Goal: Transaction & Acquisition: Purchase product/service

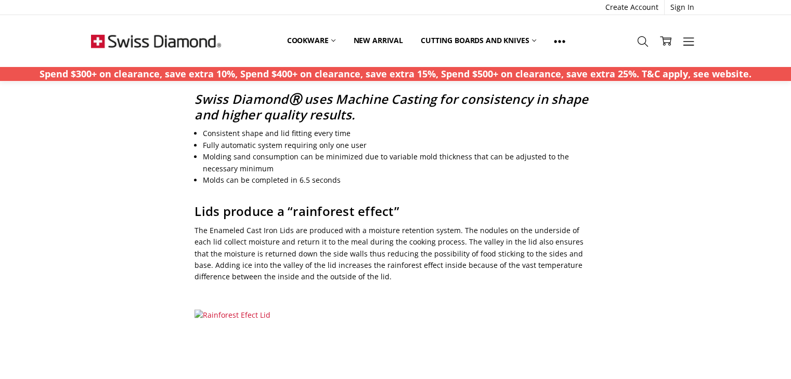
scroll to position [884, 0]
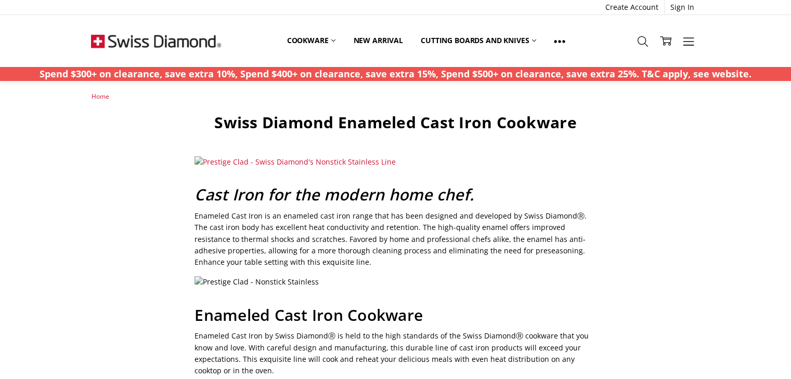
scroll to position [0, 0]
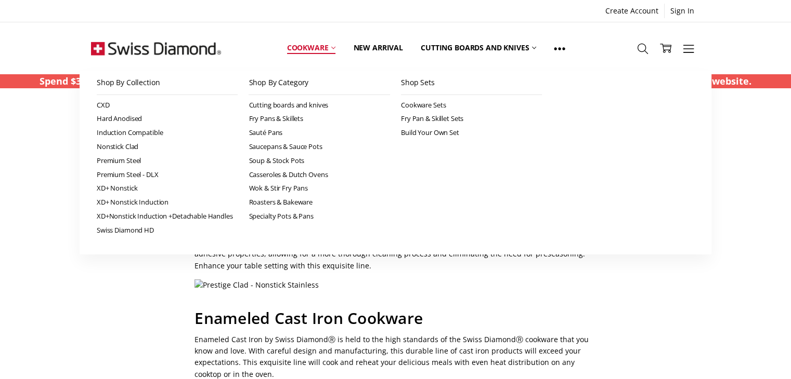
click at [323, 47] on link "Cookware" at bounding box center [311, 48] width 67 height 46
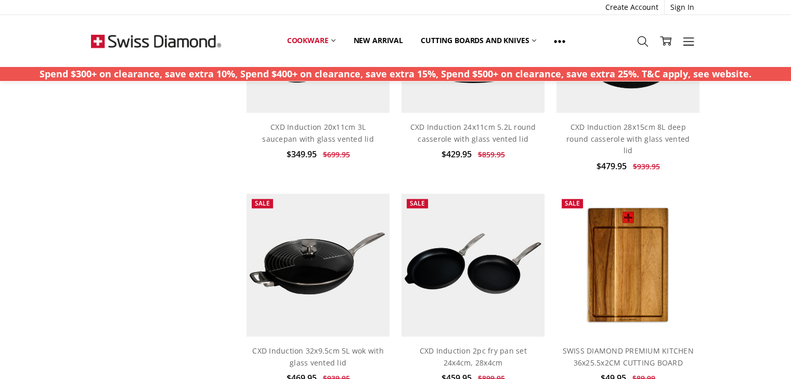
scroll to position [1248, 0]
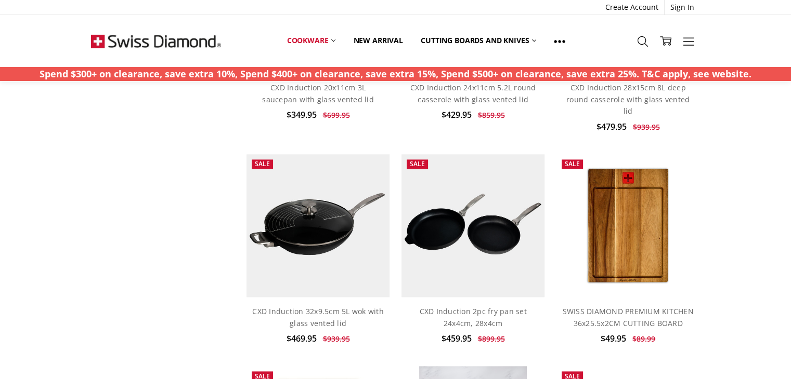
click at [468, 311] on link "CXD Induction 2pc fry pan set 24x4cm, 28x4cm" at bounding box center [472, 317] width 107 height 21
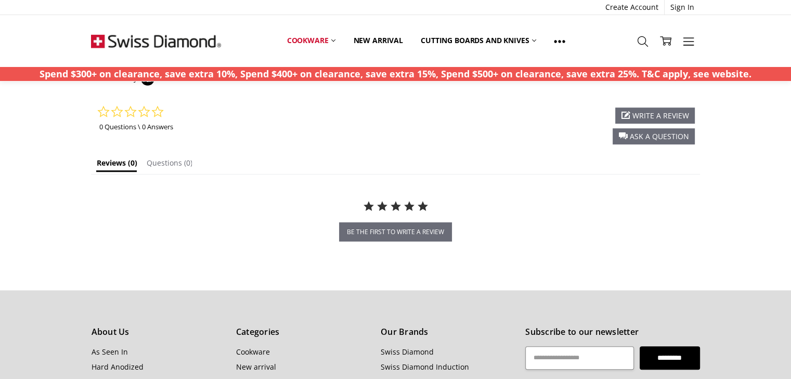
scroll to position [941, 0]
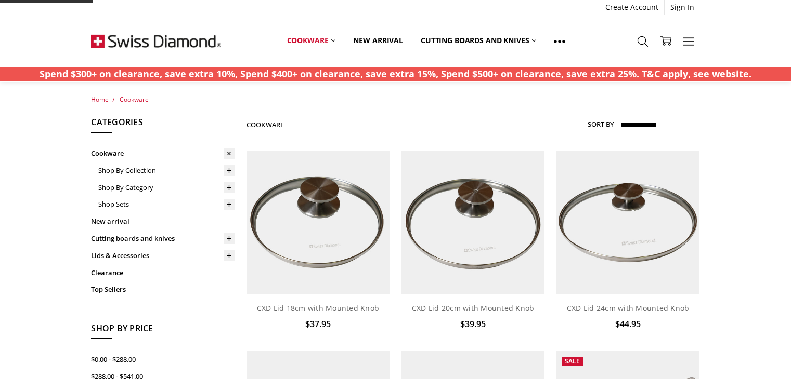
scroll to position [1048, 0]
